Goal: Transaction & Acquisition: Book appointment/travel/reservation

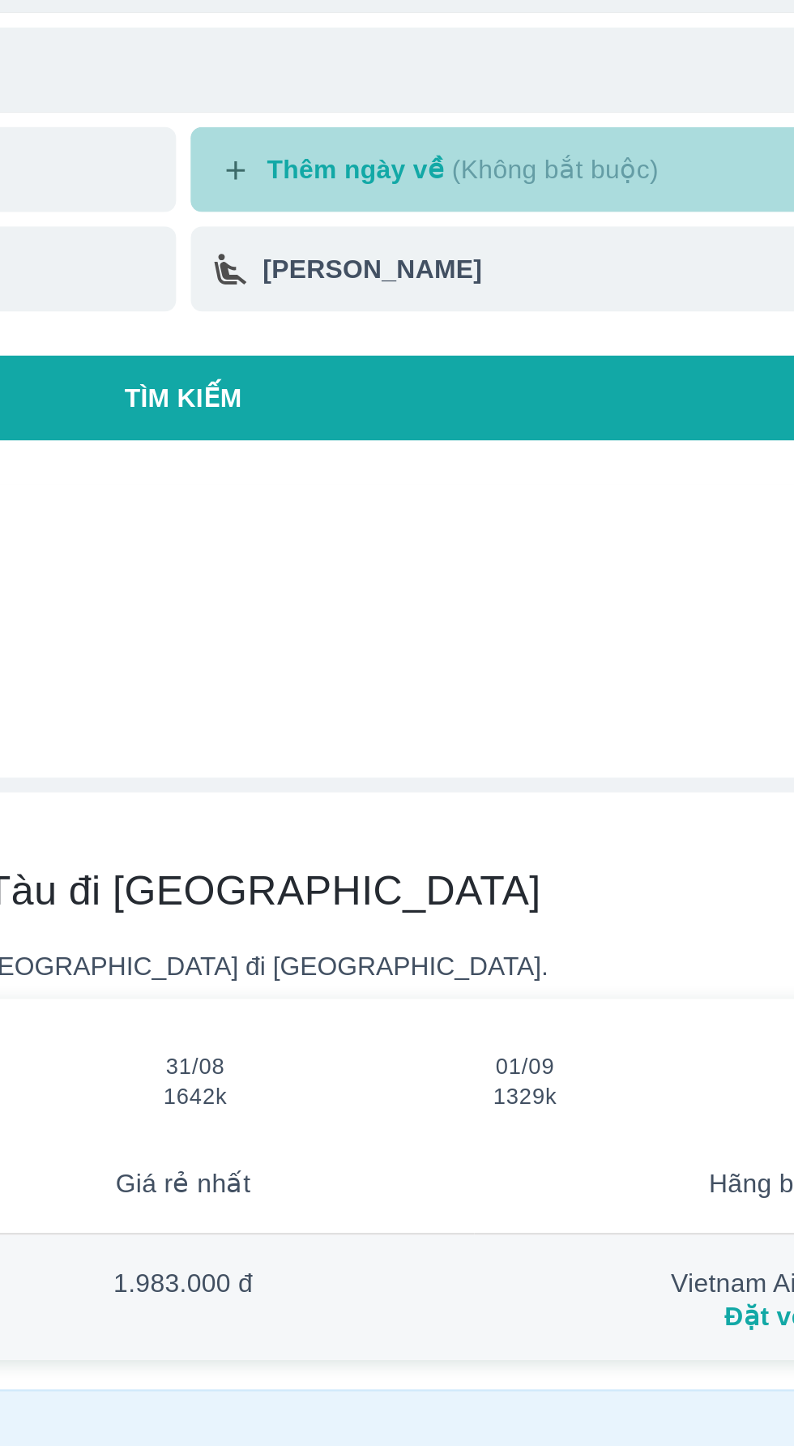
click at [553, 752] on span "01/09" at bounding box center [548, 750] width 26 height 13
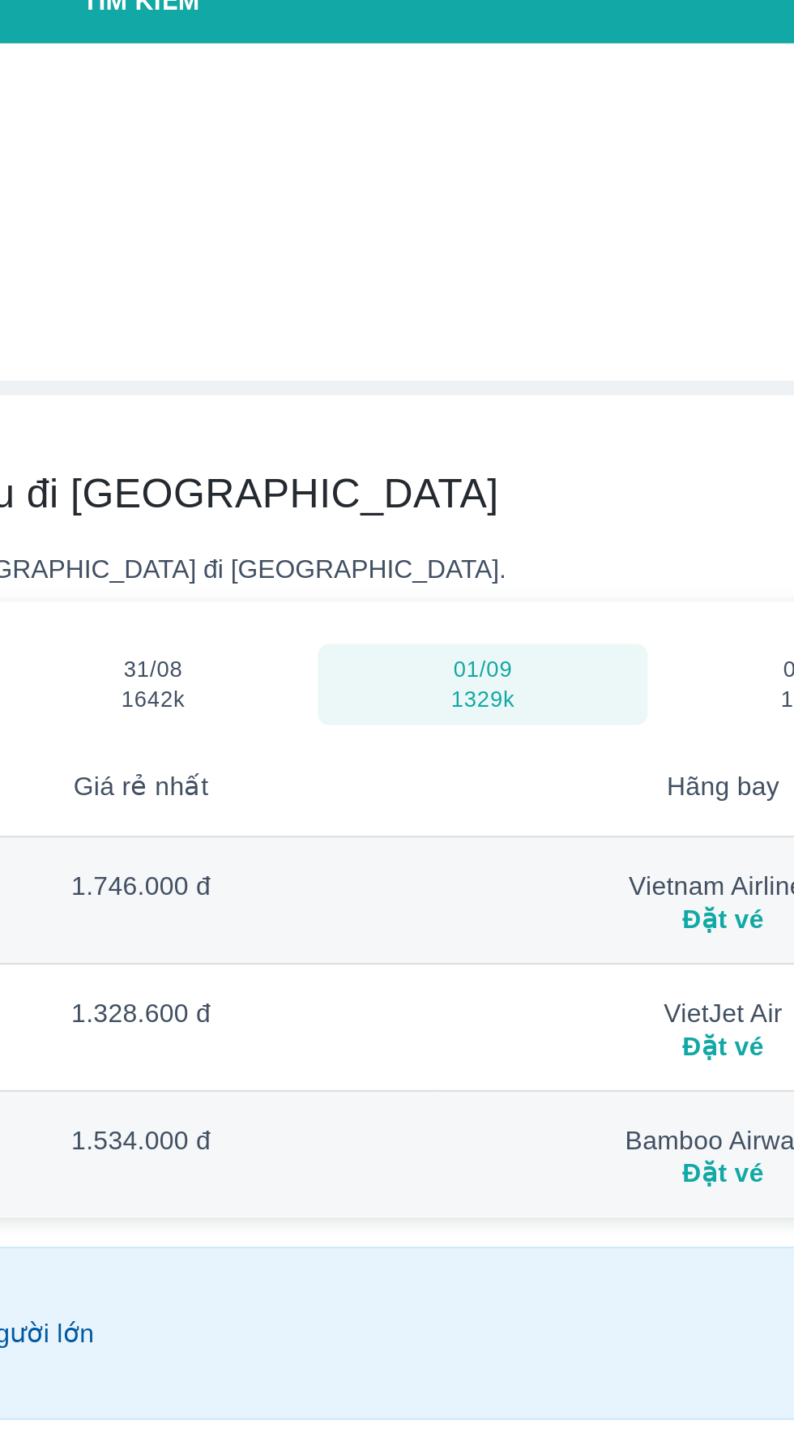
click at [654, 913] on div "Đặt vé" at bounding box center [653, 916] width 230 height 13
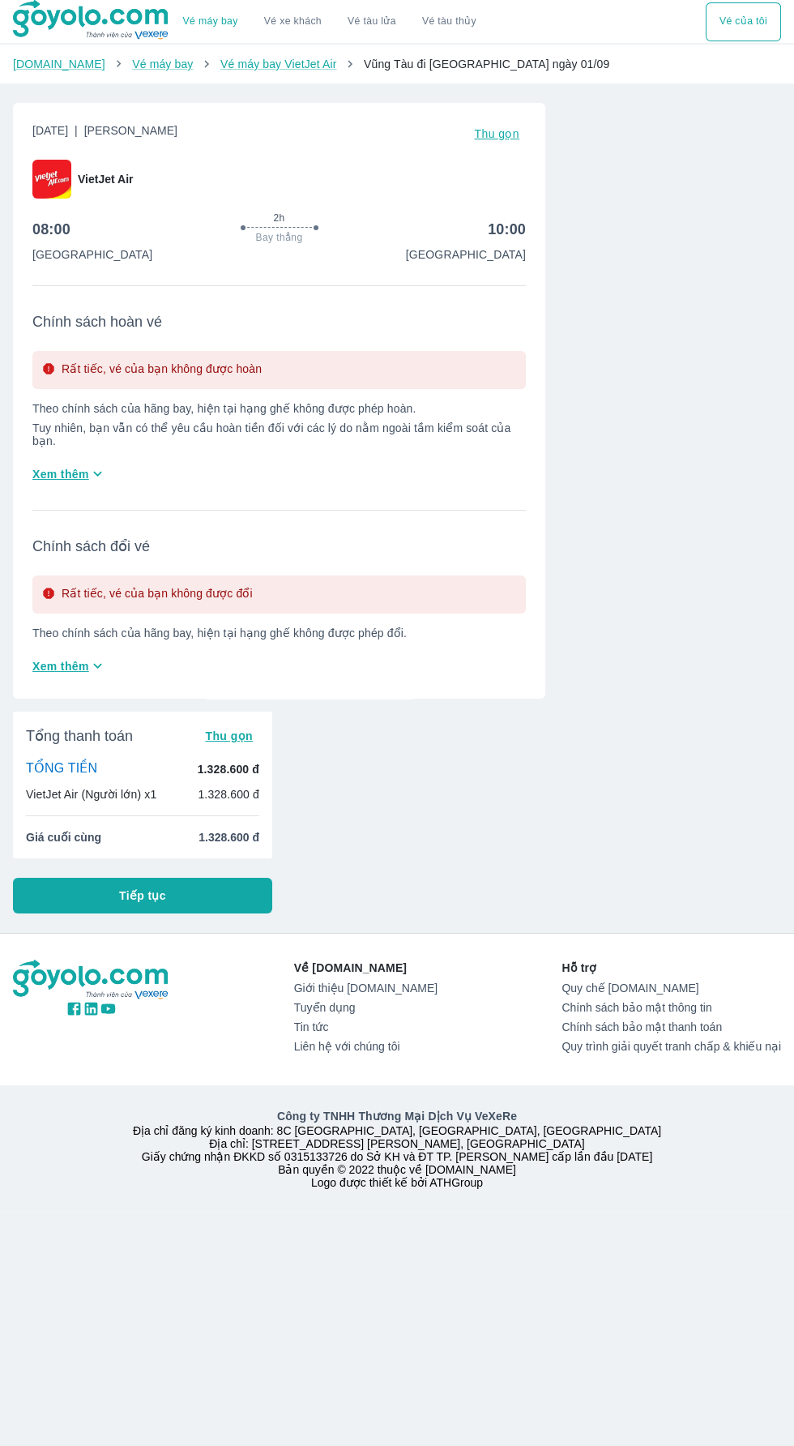
click at [524, 247] on p "[GEOGRAPHIC_DATA]" at bounding box center [466, 254] width 120 height 16
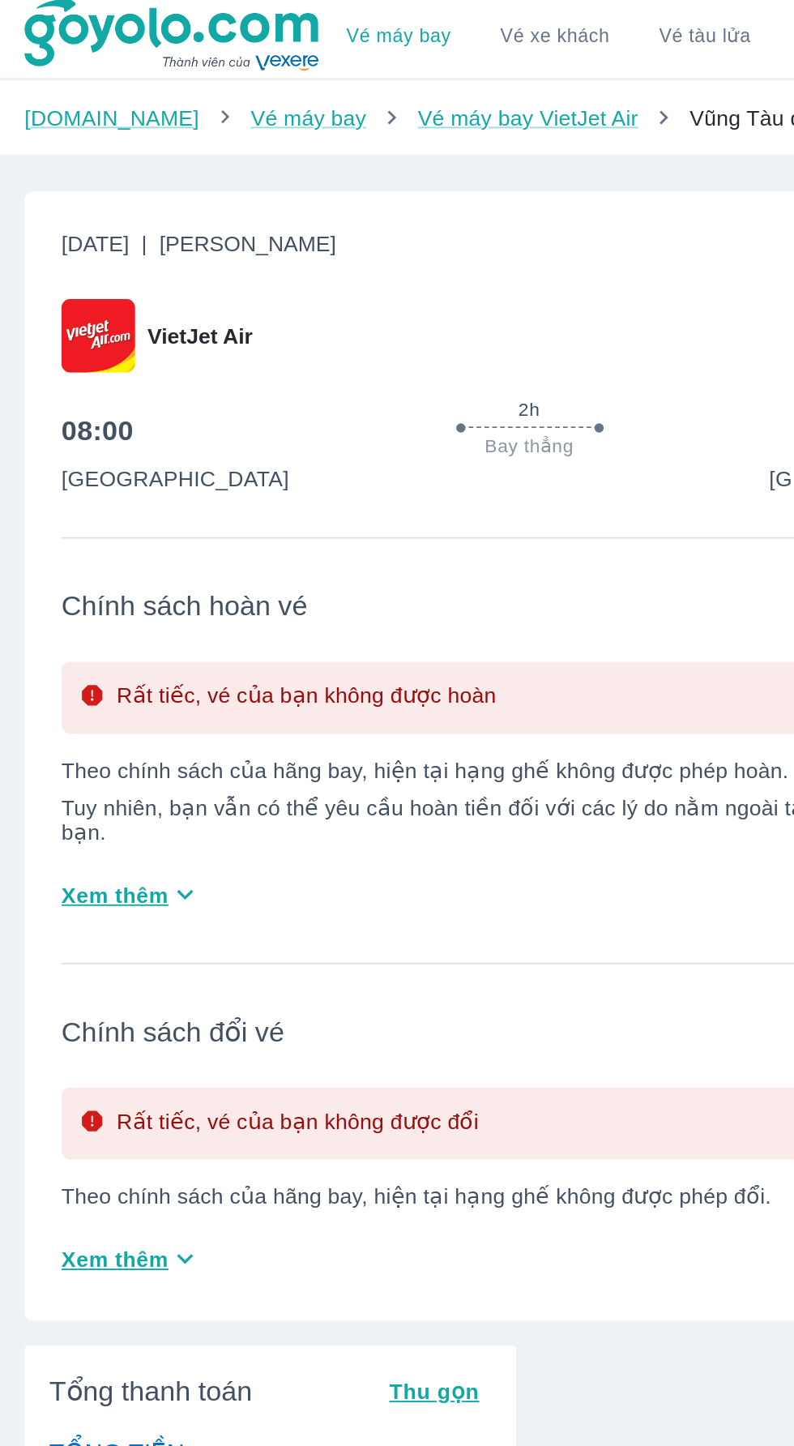
click at [83, 466] on span "Xem thêm" at bounding box center [60, 474] width 57 height 16
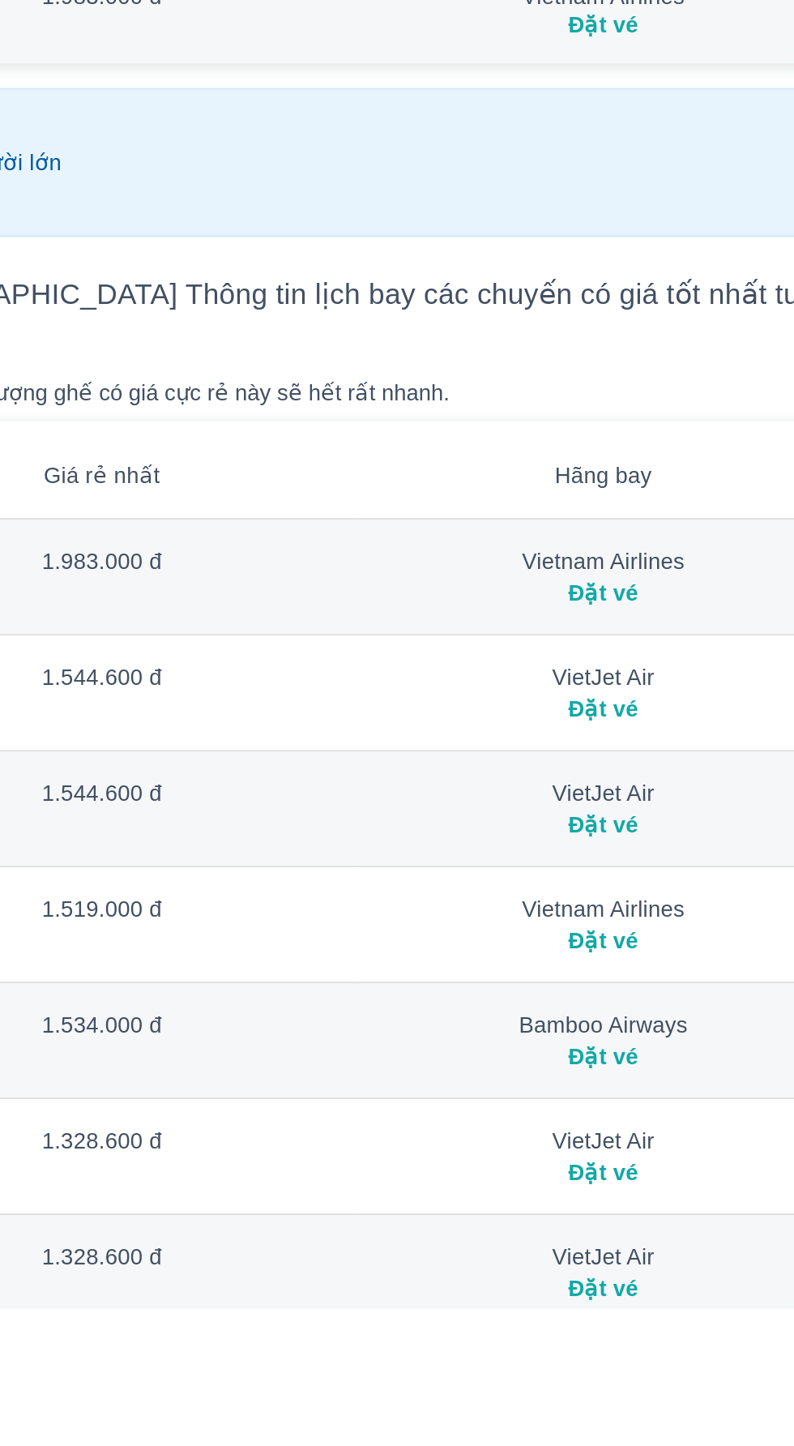
scroll to position [75, 0]
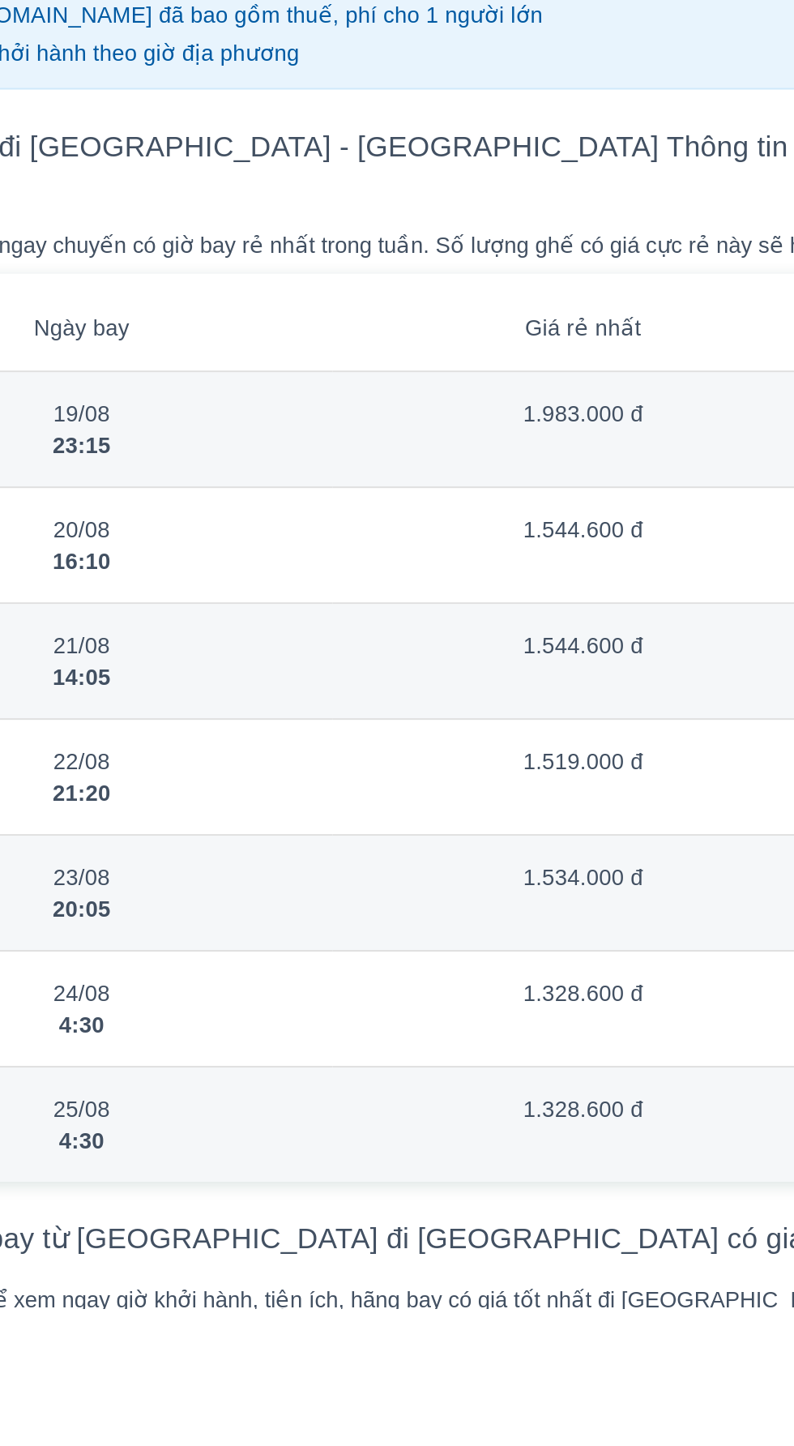
click at [476, 1264] on td "1.328.600 đ" at bounding box center [397, 1293] width 256 height 59
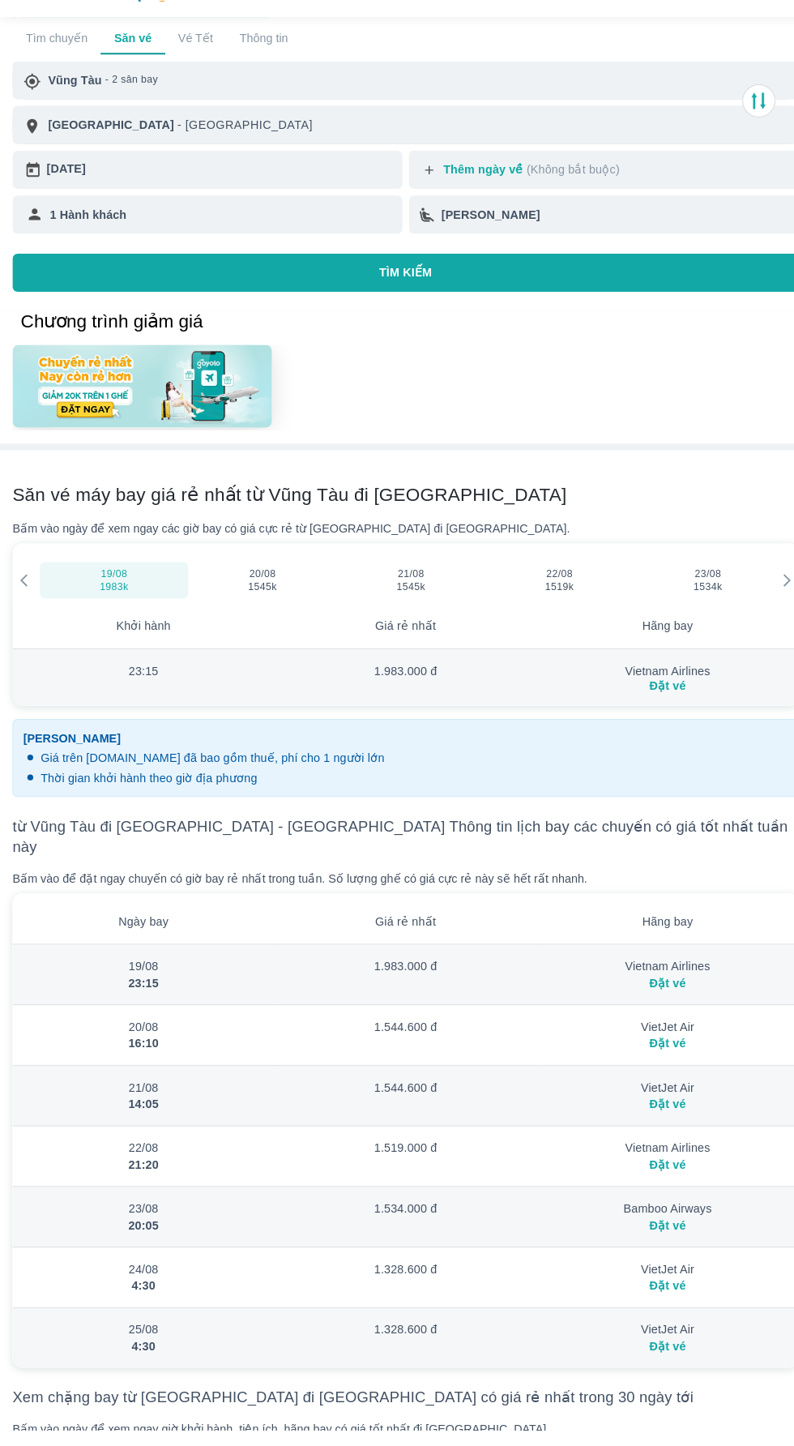
scroll to position [161, 0]
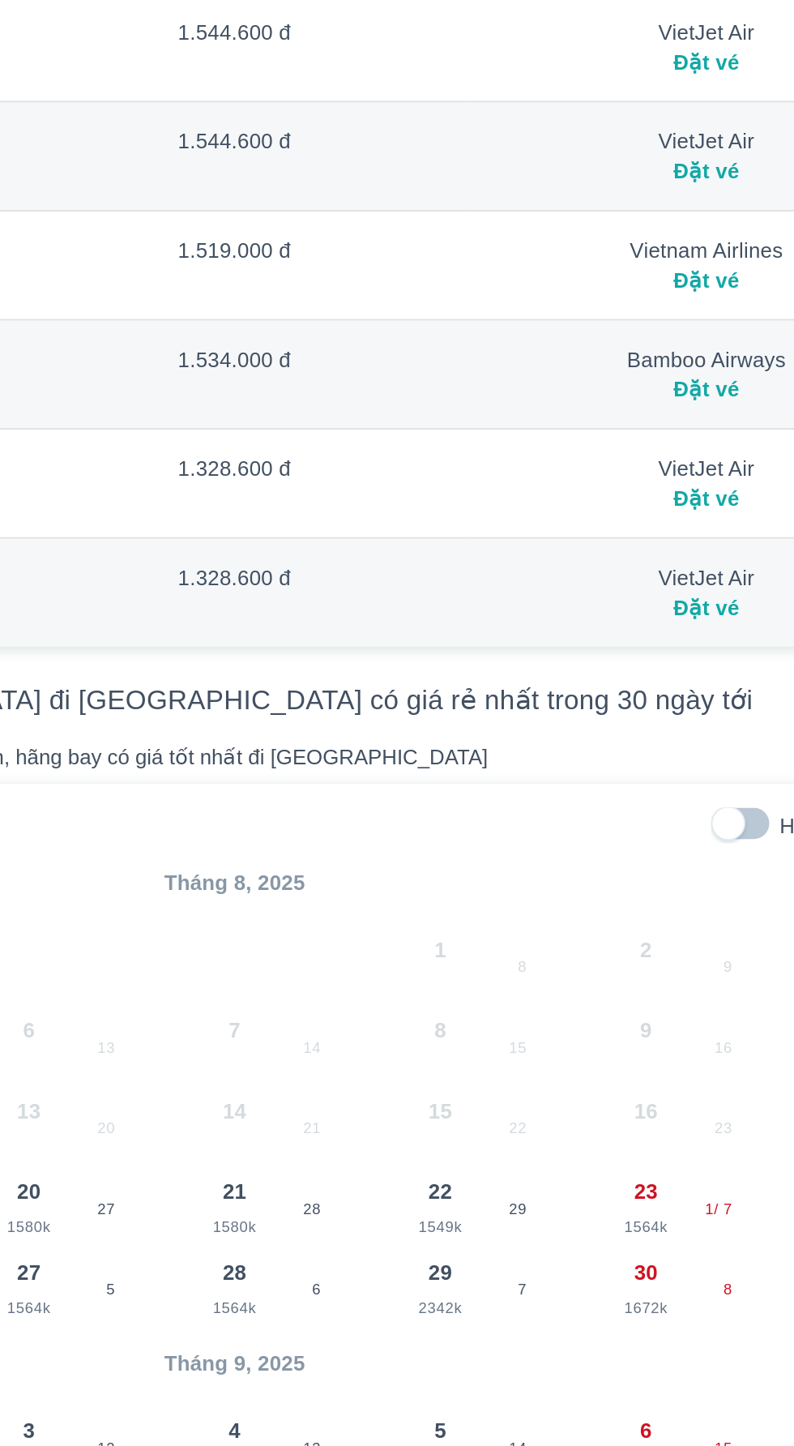
scroll to position [621, 0]
